Goal: Task Accomplishment & Management: Use online tool/utility

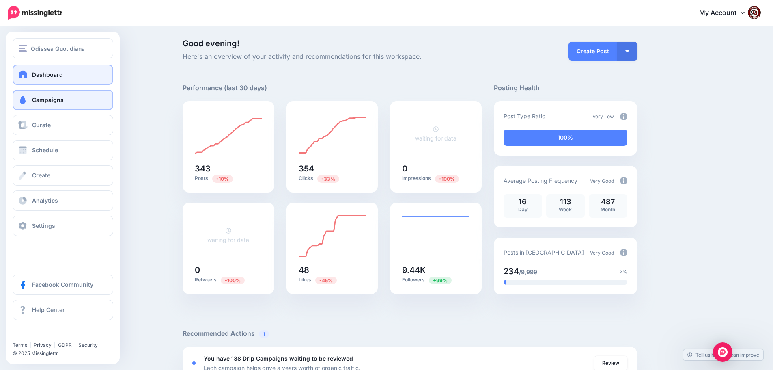
click at [47, 101] on span "Campaigns" at bounding box center [48, 99] width 32 height 7
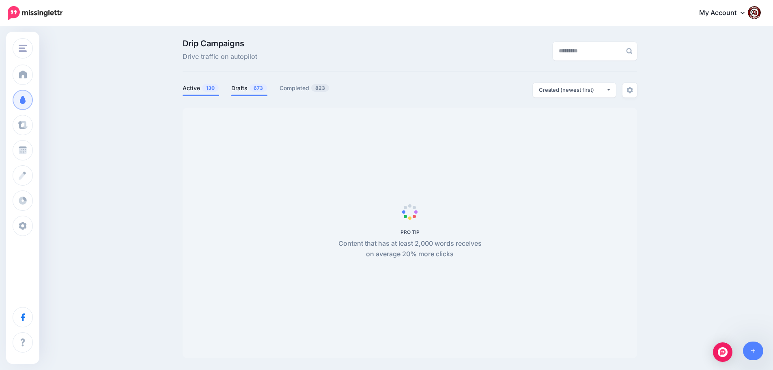
click at [251, 87] on link "Drafts 673" at bounding box center [249, 88] width 36 height 10
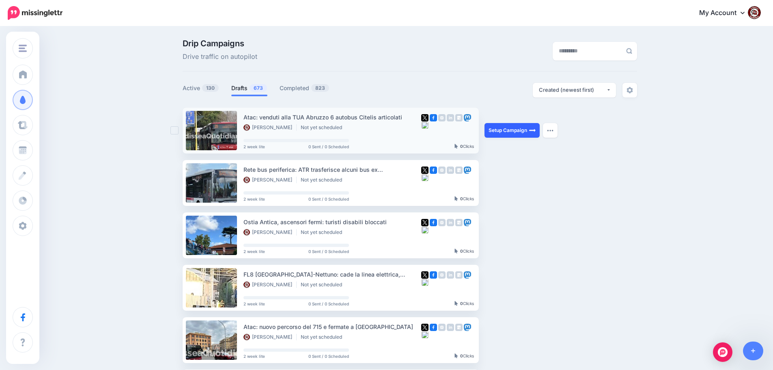
click at [507, 130] on link "Setup Campaign" at bounding box center [512, 130] width 55 height 15
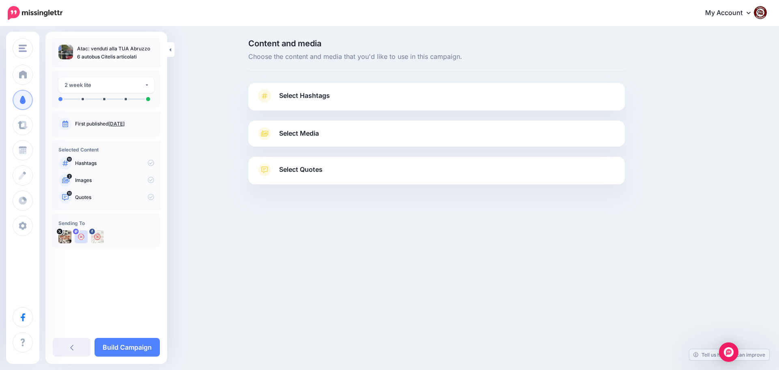
click at [309, 92] on span "Select Hashtags" at bounding box center [304, 95] width 51 height 11
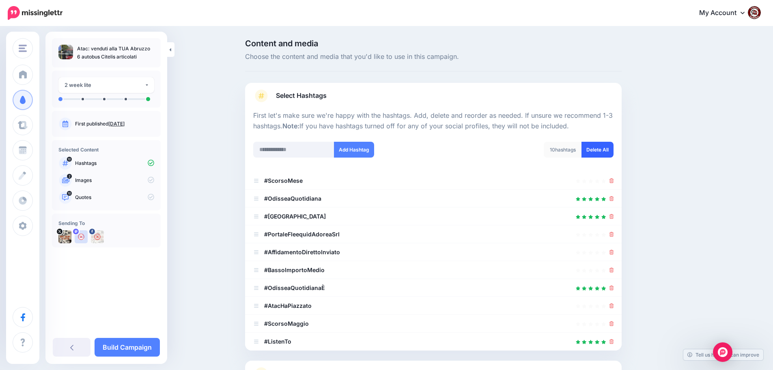
click at [599, 151] on link "Delete All" at bounding box center [598, 150] width 32 height 16
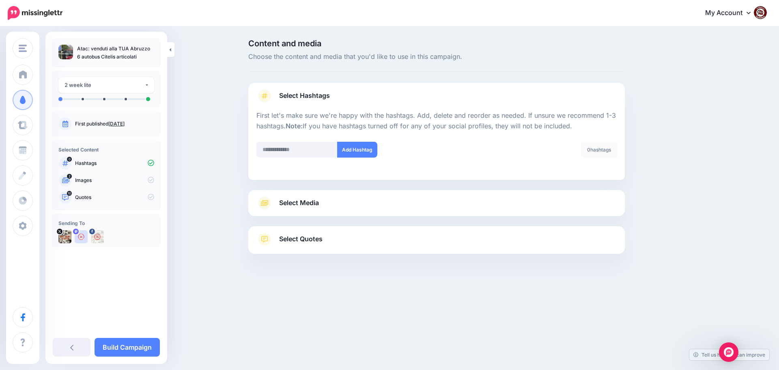
click at [313, 198] on span "Select Media" at bounding box center [299, 202] width 40 height 11
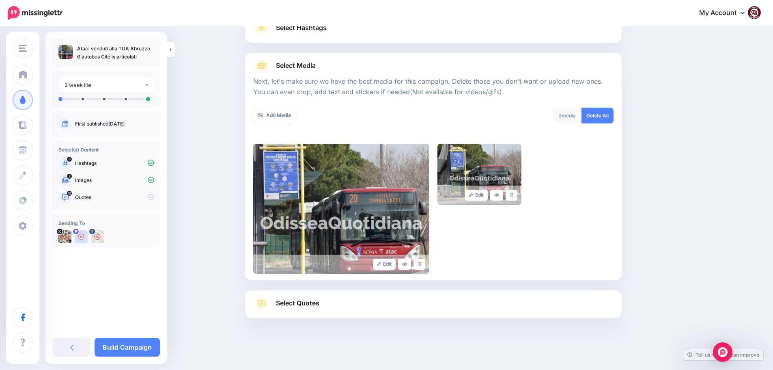
scroll to position [69, 0]
click at [313, 302] on span "Select Quotes" at bounding box center [297, 302] width 43 height 11
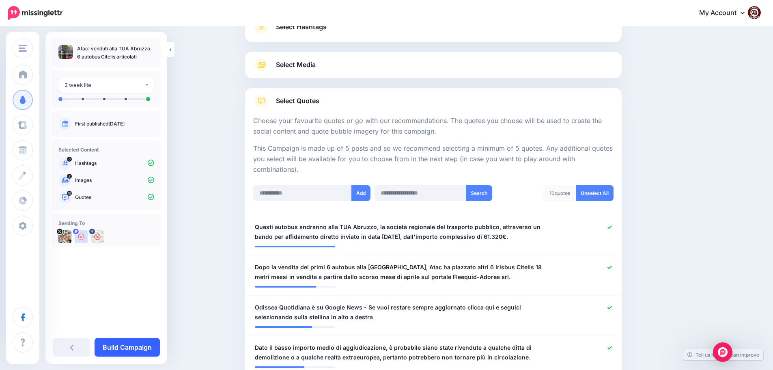
click at [125, 347] on link "Build Campaign" at bounding box center [127, 347] width 65 height 19
